Goal: Task Accomplishment & Management: Manage account settings

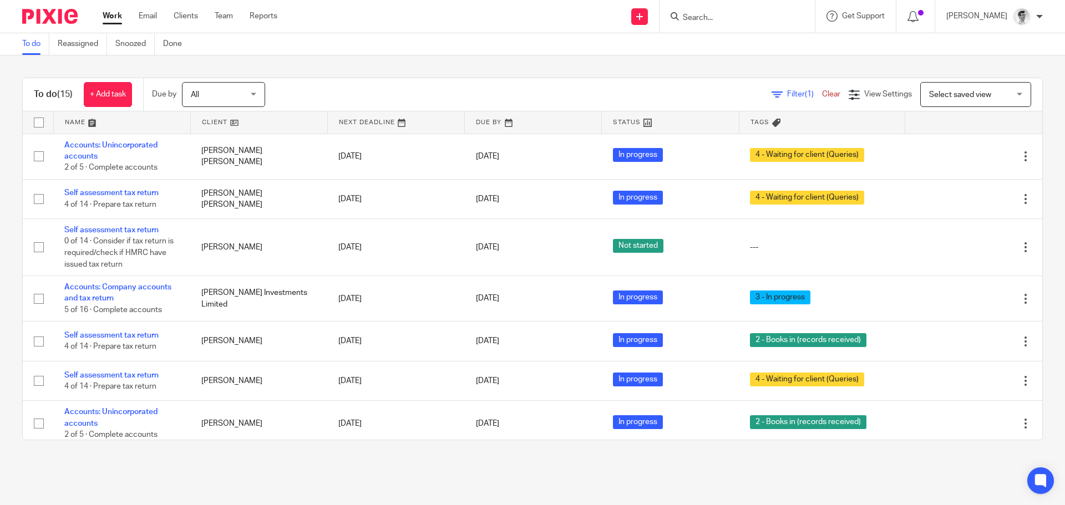
click at [766, 13] on input "Search" at bounding box center [732, 18] width 100 height 10
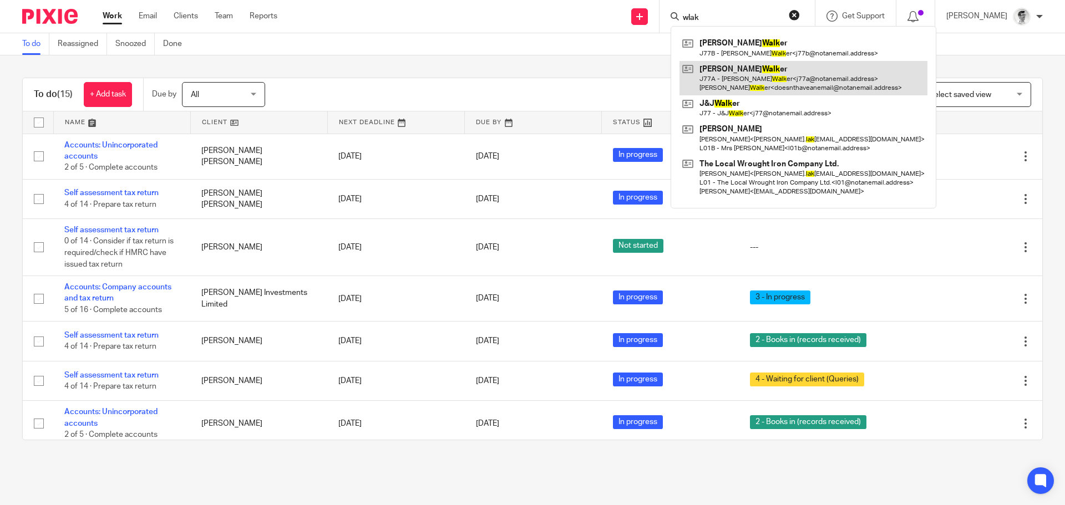
type input "wlak"
click at [774, 81] on link at bounding box center [803, 78] width 248 height 34
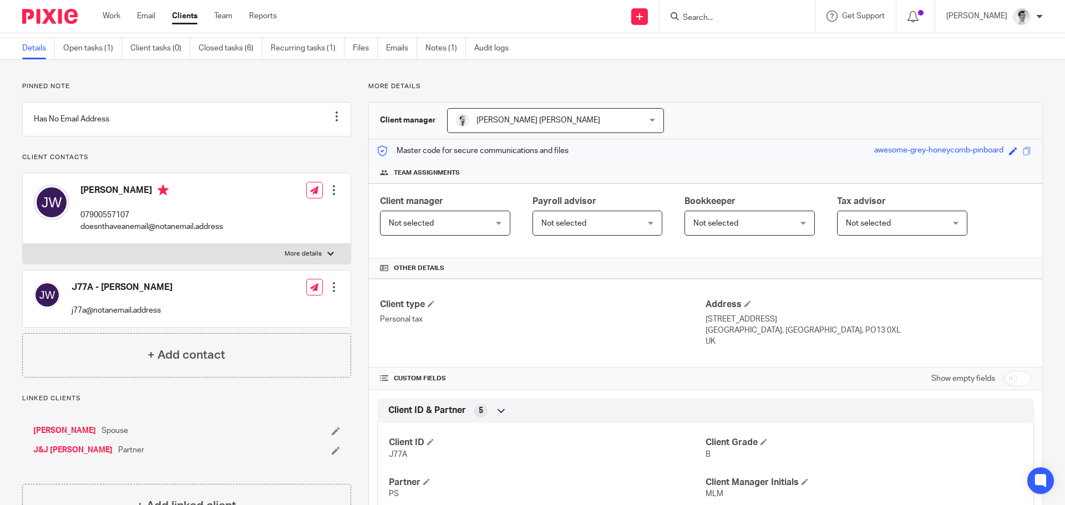
scroll to position [111, 0]
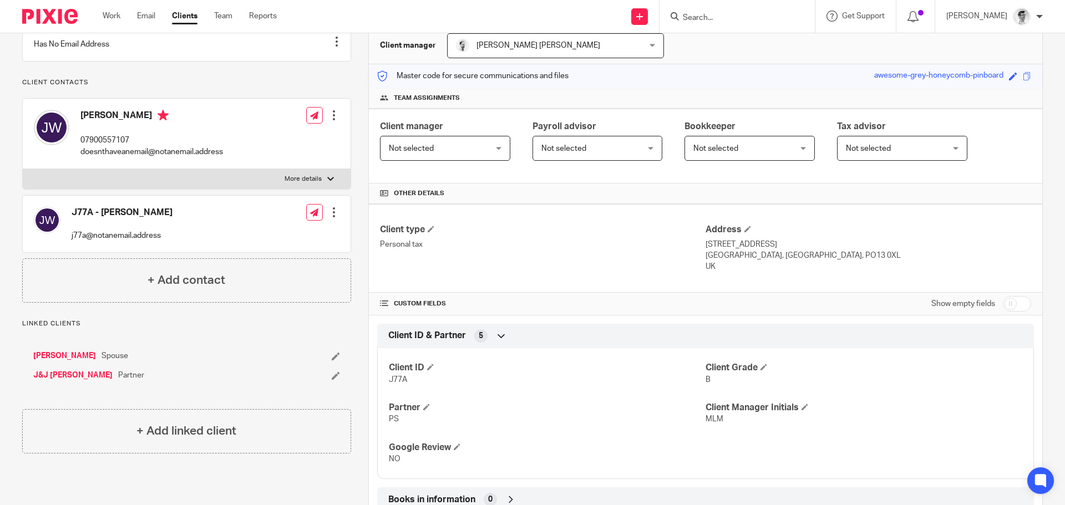
click at [63, 381] on link "J&J [PERSON_NAME]" at bounding box center [72, 375] width 79 height 11
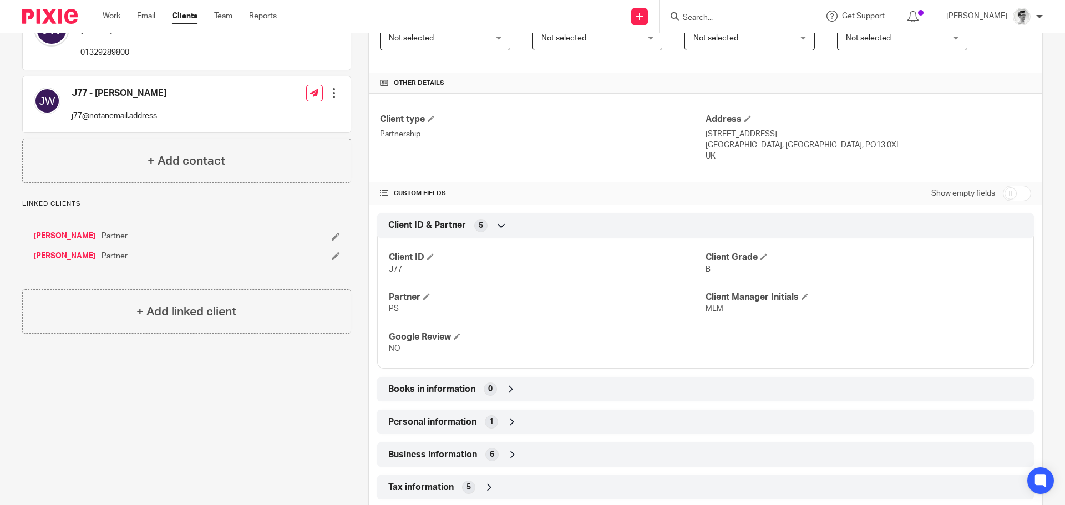
scroll to position [222, 0]
click at [1004, 190] on input "checkbox" at bounding box center [1017, 193] width 28 height 16
checkbox input "true"
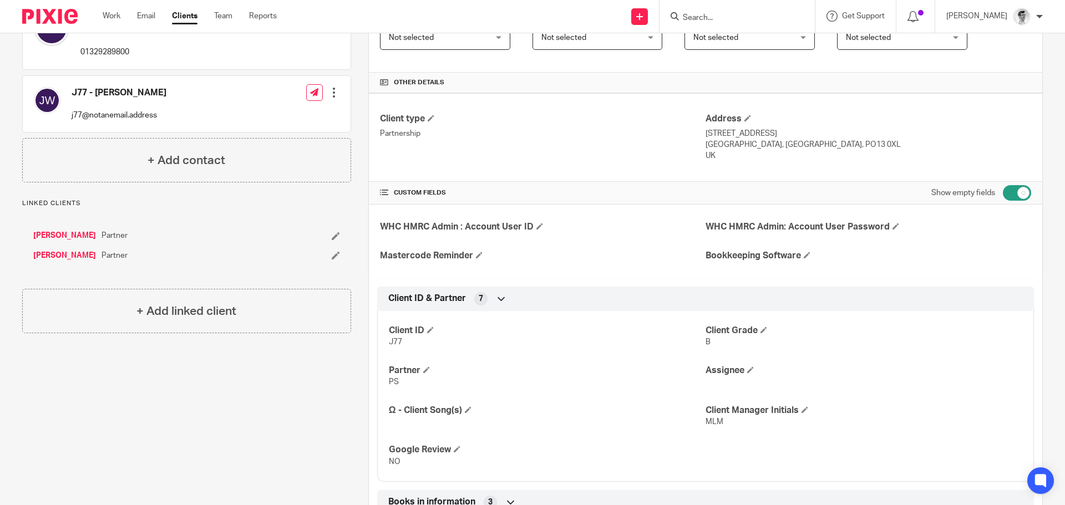
scroll to position [444, 0]
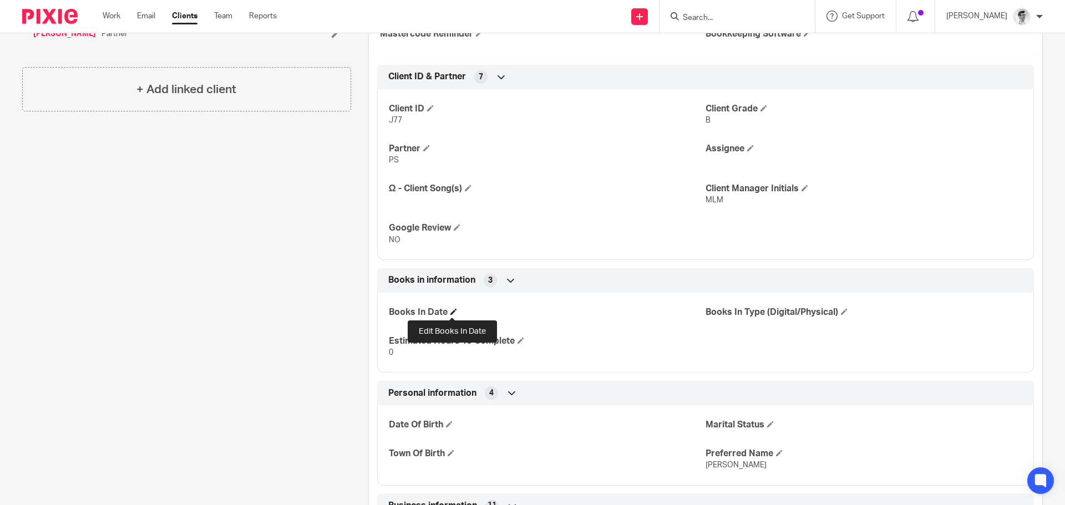
click at [450, 313] on span at bounding box center [453, 311] width 7 height 7
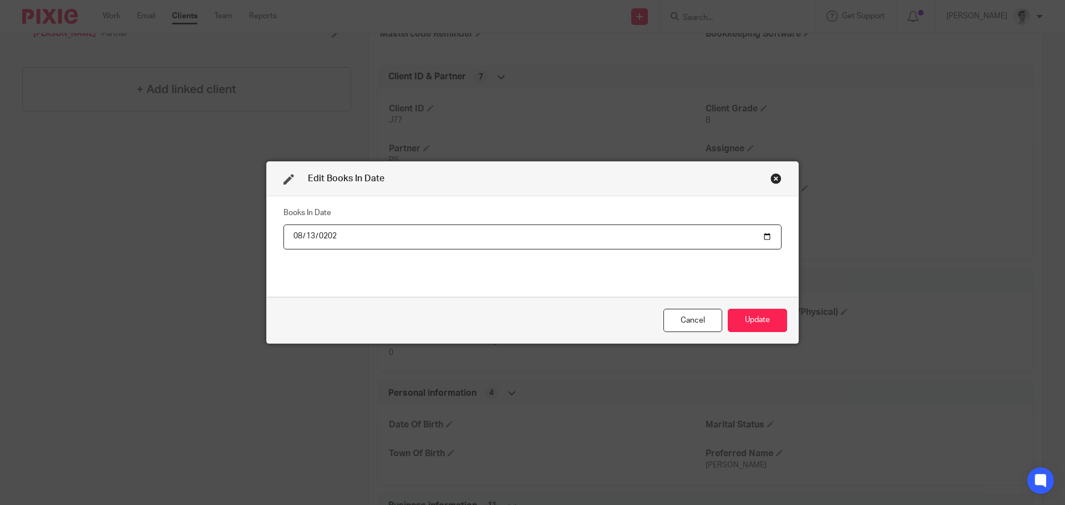
type input "2025-08-13"
click at [775, 328] on button "Update" at bounding box center [757, 321] width 59 height 24
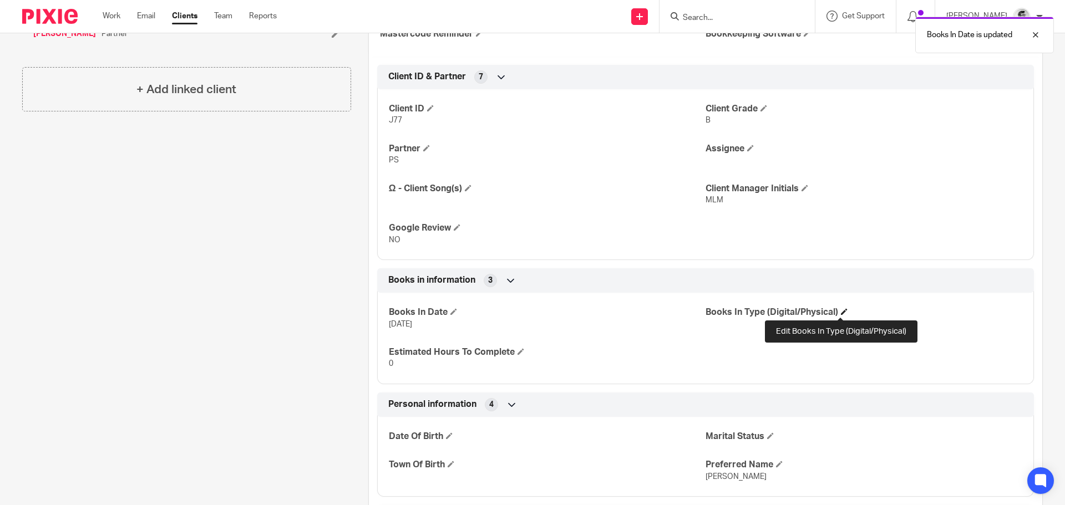
click at [841, 309] on span at bounding box center [844, 311] width 7 height 7
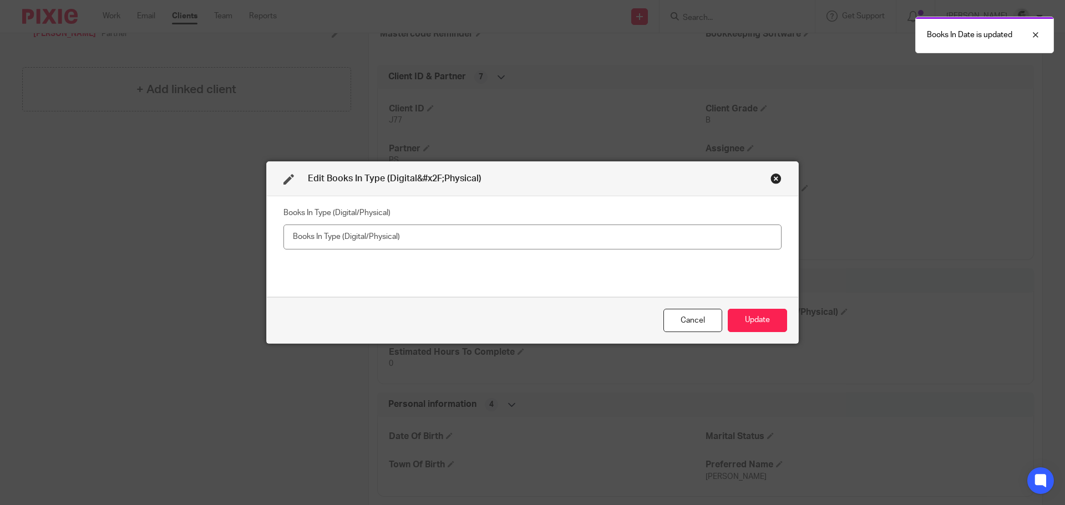
click at [521, 234] on input "text" at bounding box center [532, 237] width 498 height 25
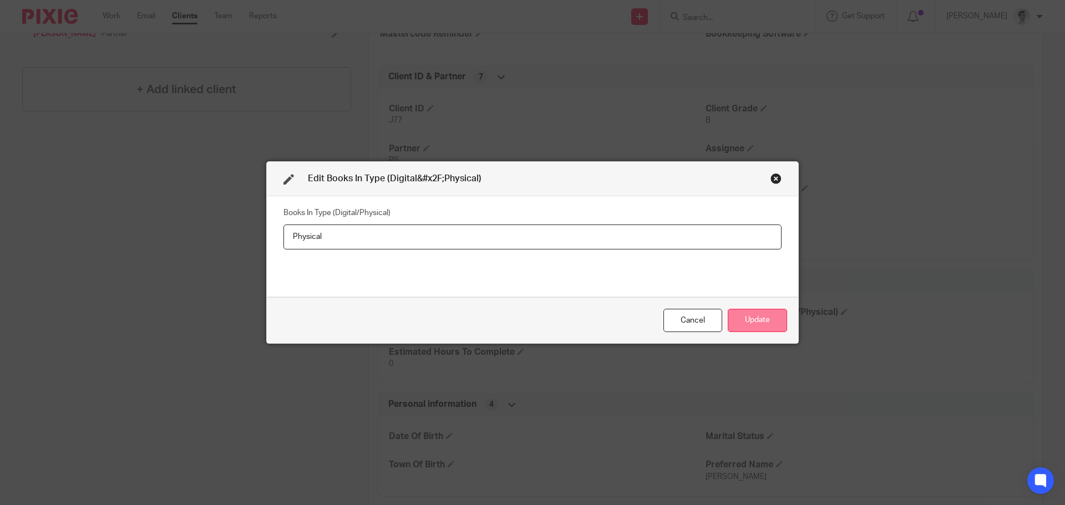
type input "Physical"
click at [737, 318] on button "Update" at bounding box center [757, 321] width 59 height 24
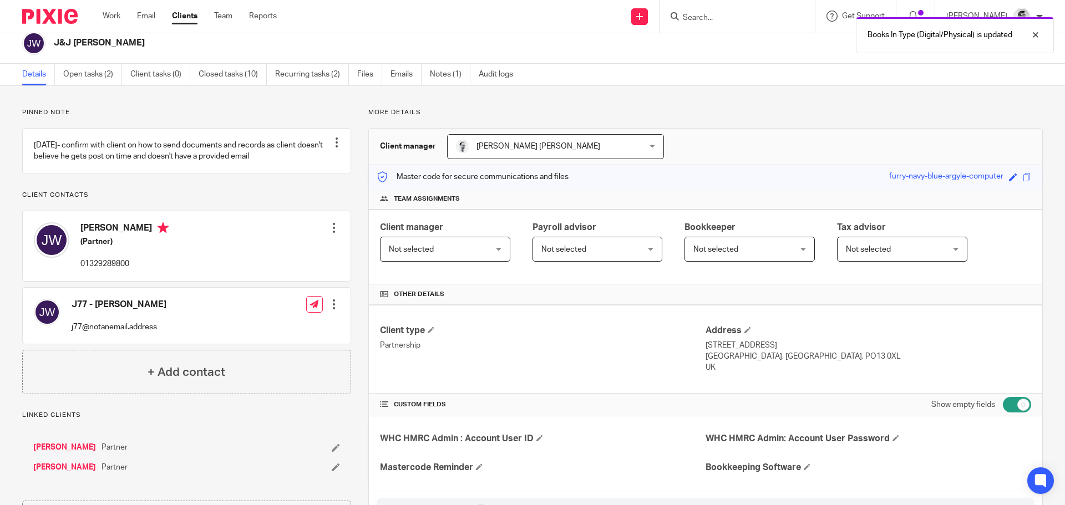
scroll to position [0, 0]
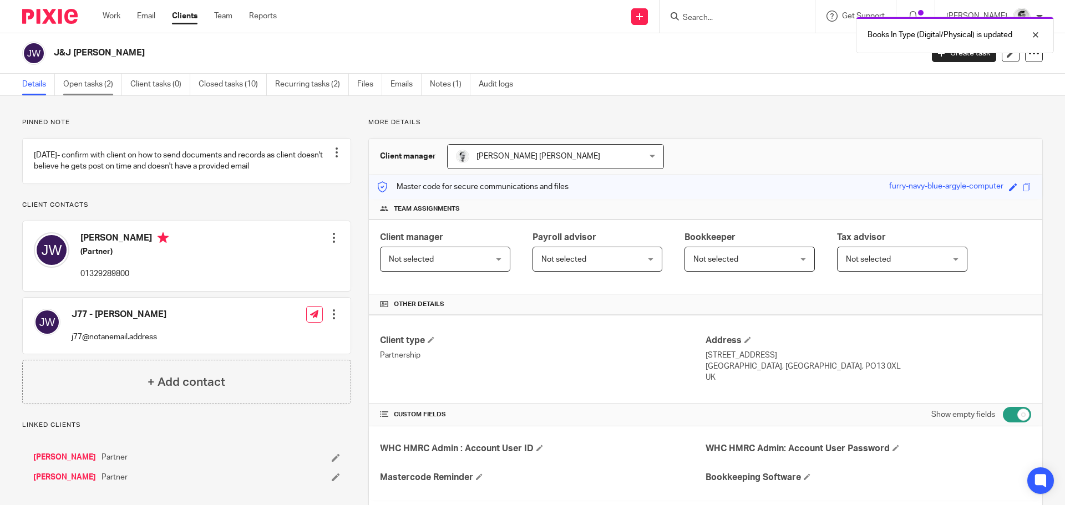
click at [91, 78] on link "Open tasks (2)" at bounding box center [92, 85] width 59 height 22
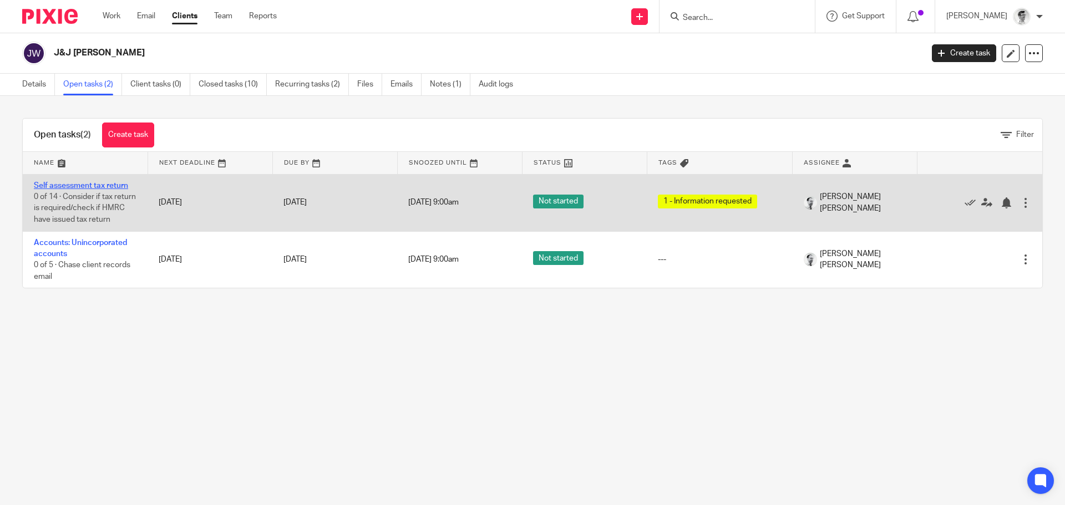
click at [111, 184] on link "Self assessment tax return" at bounding box center [81, 186] width 94 height 8
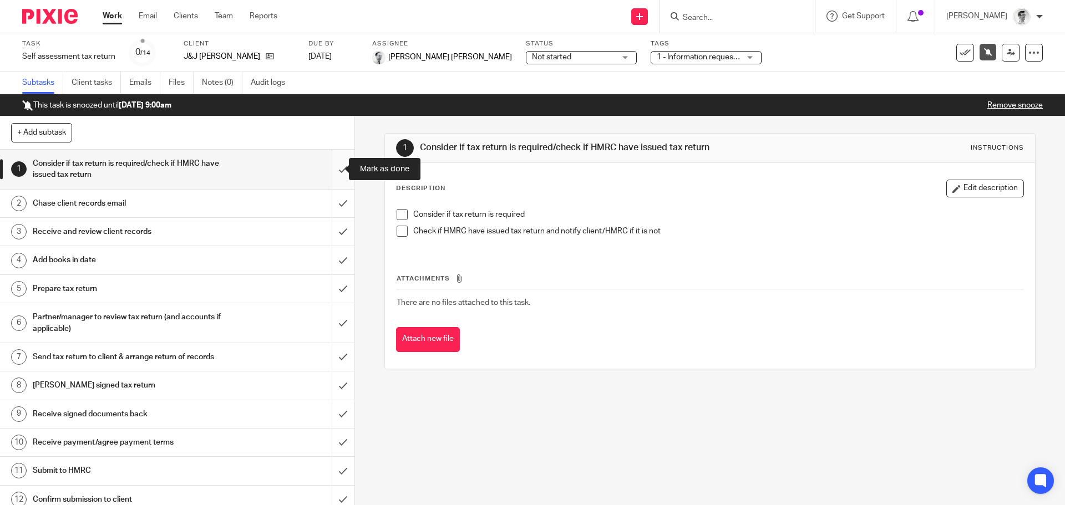
click at [333, 177] on input "submit" at bounding box center [177, 169] width 354 height 39
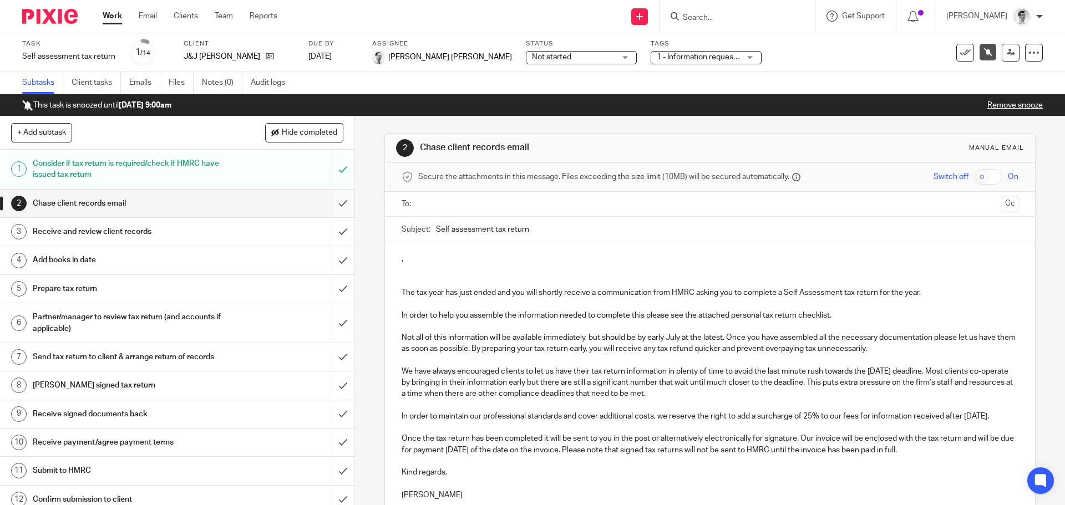
click at [335, 201] on input "submit" at bounding box center [177, 204] width 354 height 28
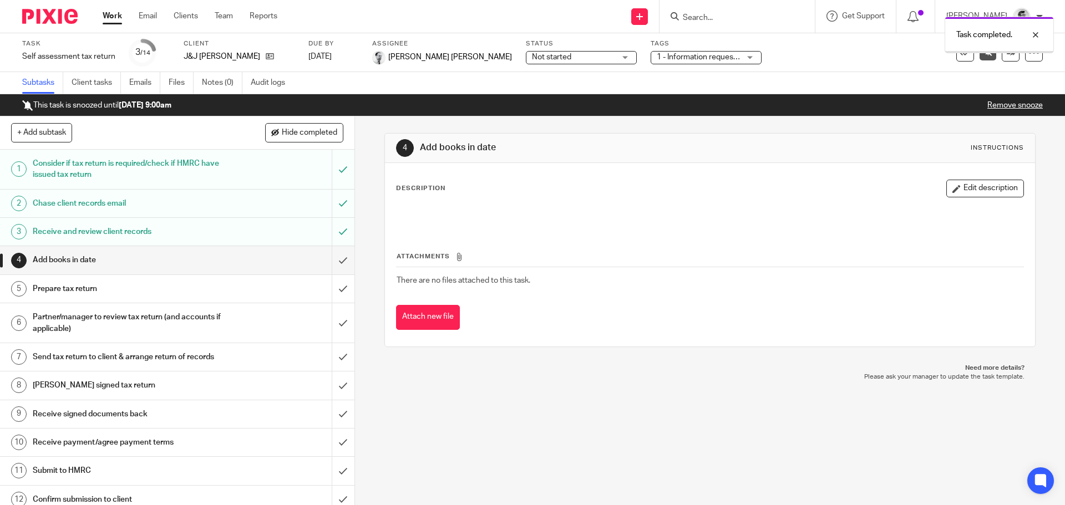
click at [334, 257] on input "submit" at bounding box center [177, 260] width 354 height 28
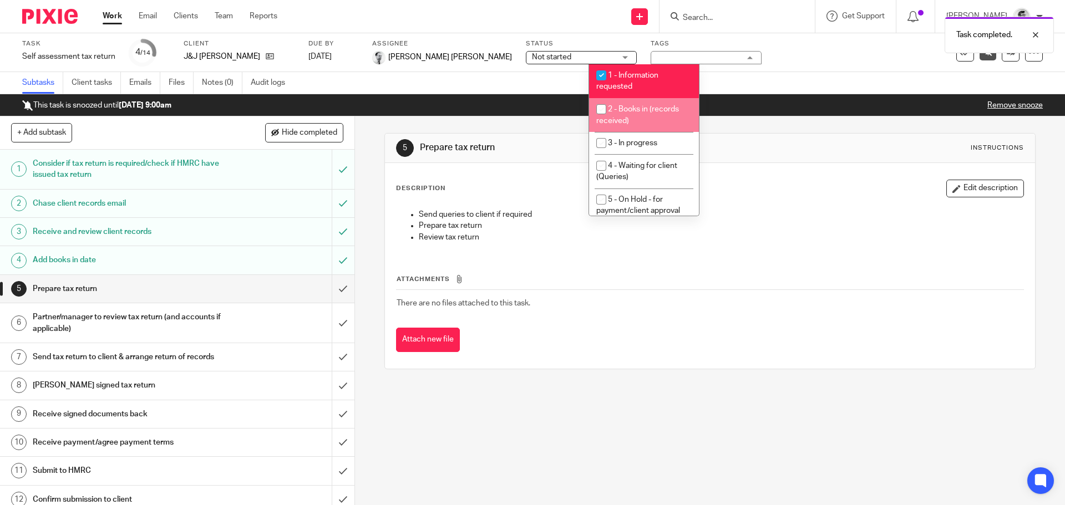
click at [601, 117] on input "checkbox" at bounding box center [601, 109] width 21 height 21
checkbox input "true"
click at [604, 77] on input "checkbox" at bounding box center [601, 75] width 21 height 21
checkbox input "false"
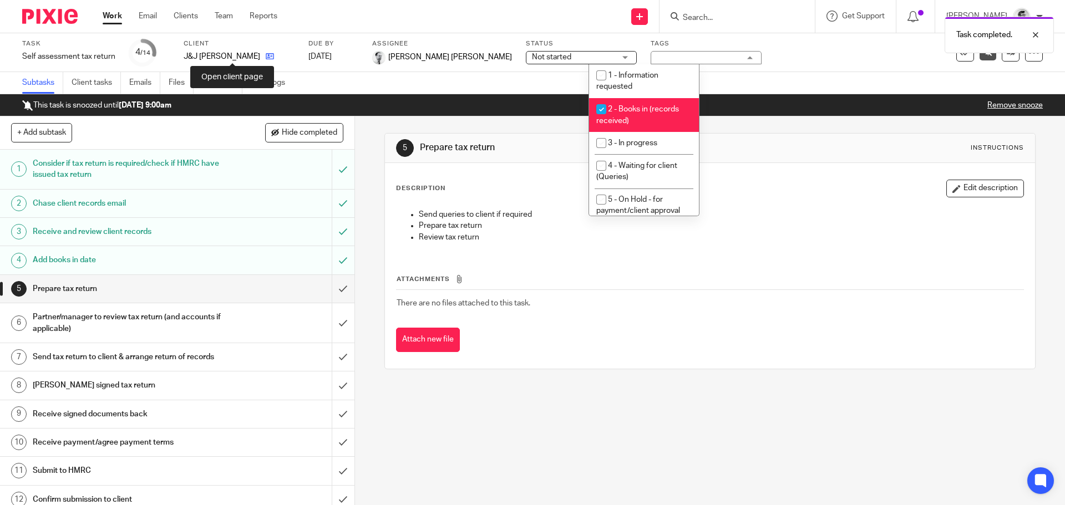
click at [266, 55] on icon at bounding box center [270, 56] width 8 height 8
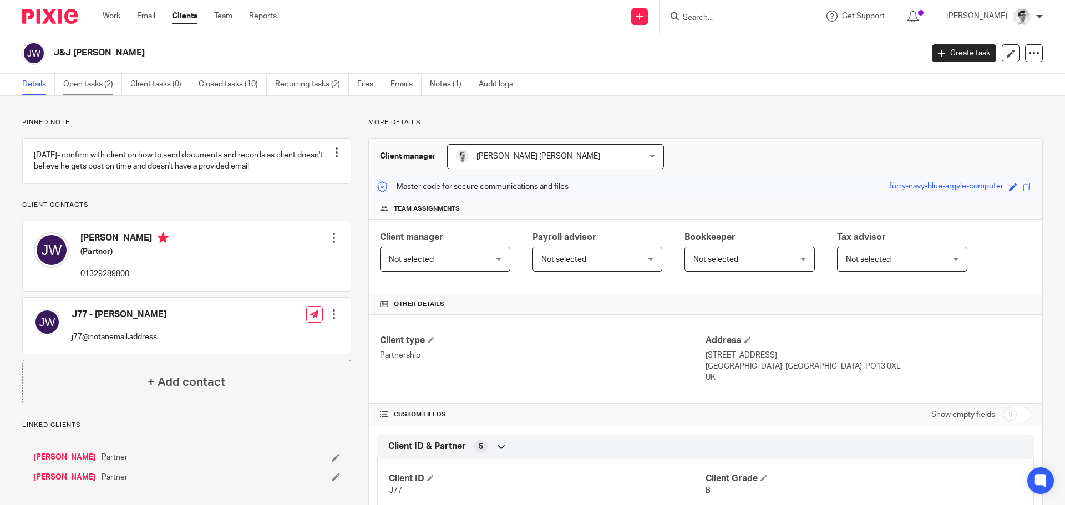
click at [95, 90] on link "Open tasks (2)" at bounding box center [92, 85] width 59 height 22
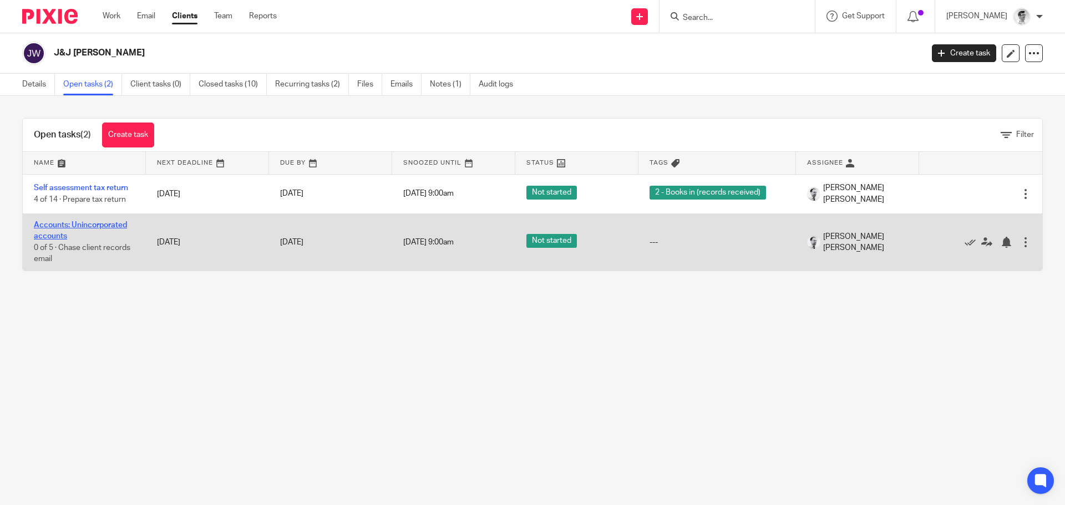
click at [83, 222] on link "Accounts: Unincorporated accounts" at bounding box center [80, 230] width 93 height 19
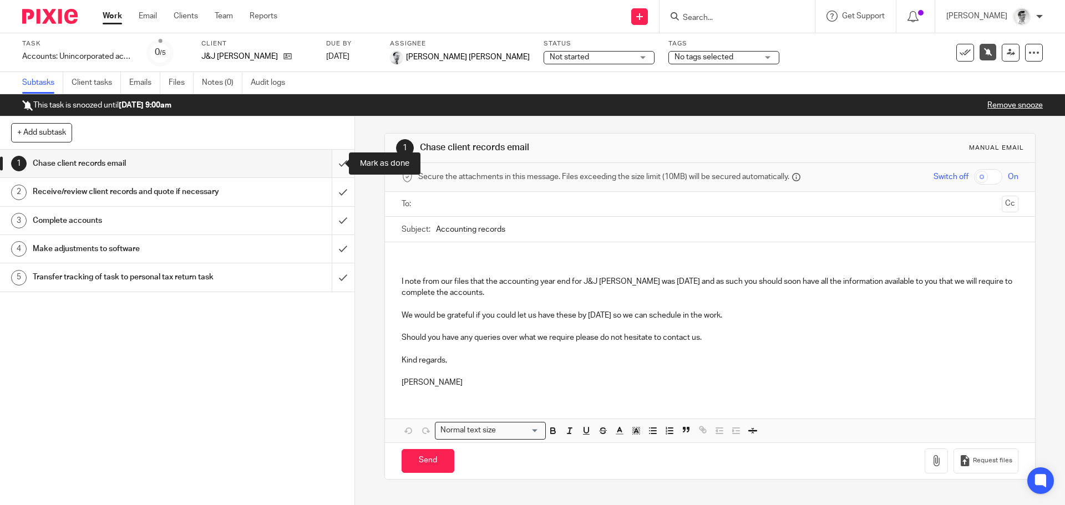
click at [326, 170] on input "submit" at bounding box center [177, 164] width 354 height 28
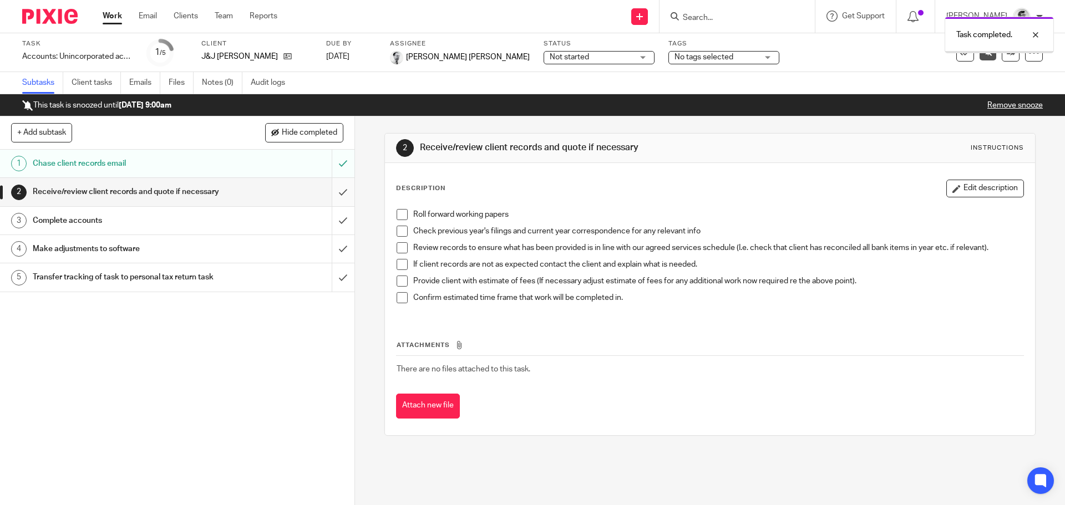
click at [330, 201] on input "submit" at bounding box center [177, 192] width 354 height 28
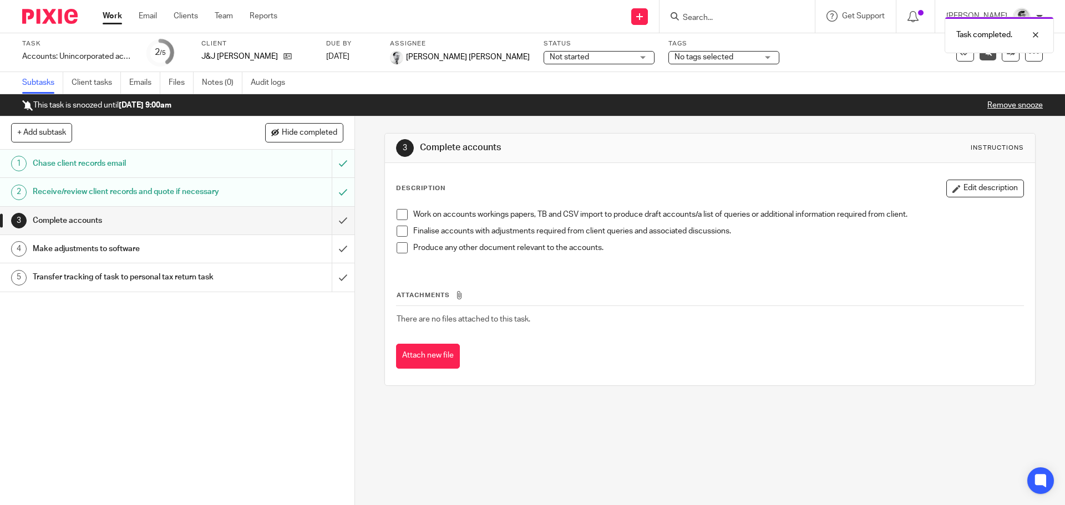
click at [109, 14] on link "Work" at bounding box center [112, 16] width 19 height 11
click at [283, 60] on icon at bounding box center [287, 56] width 8 height 8
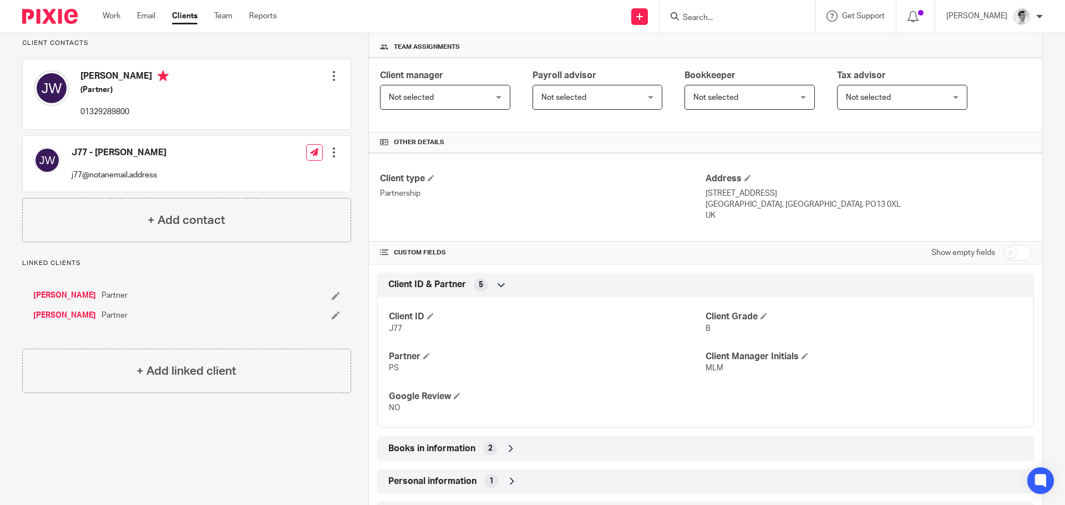
scroll to position [166, 0]
